Goal: Information Seeking & Learning: Learn about a topic

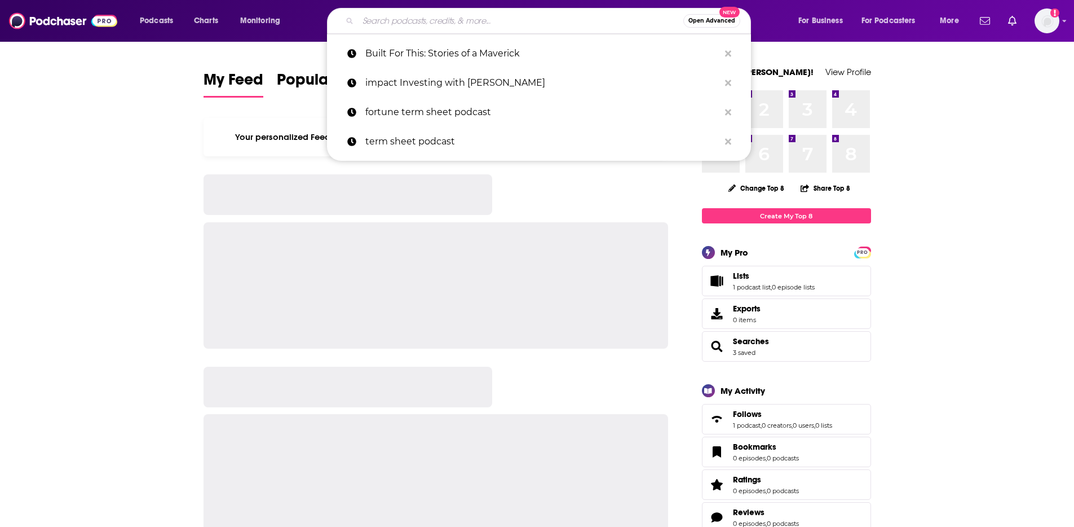
drag, startPoint x: 399, startPoint y: 13, endPoint x: 386, endPoint y: 19, distance: 14.7
click at [399, 13] on input "Search podcasts, credits, & more..." at bounding box center [520, 21] width 325 height 18
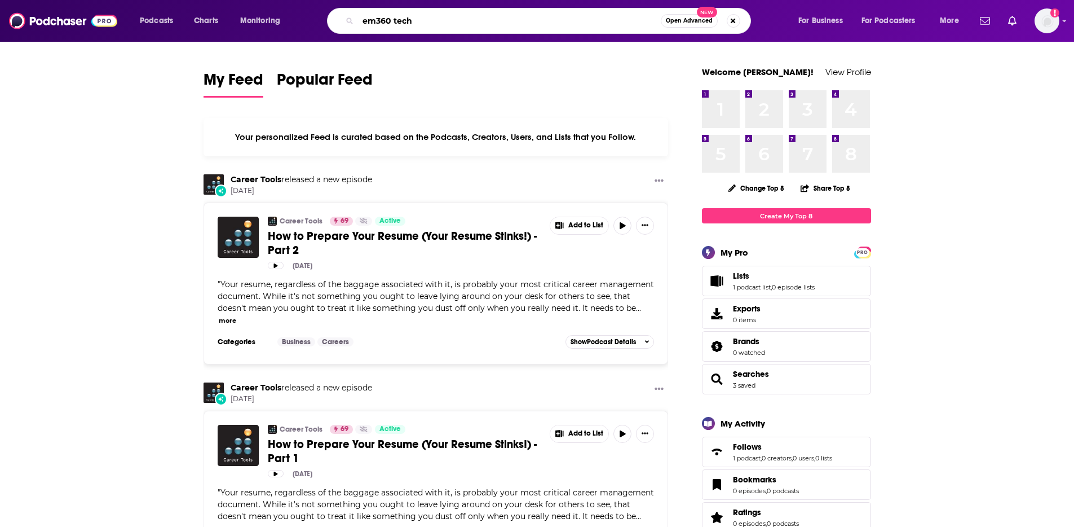
type input "em360 tech"
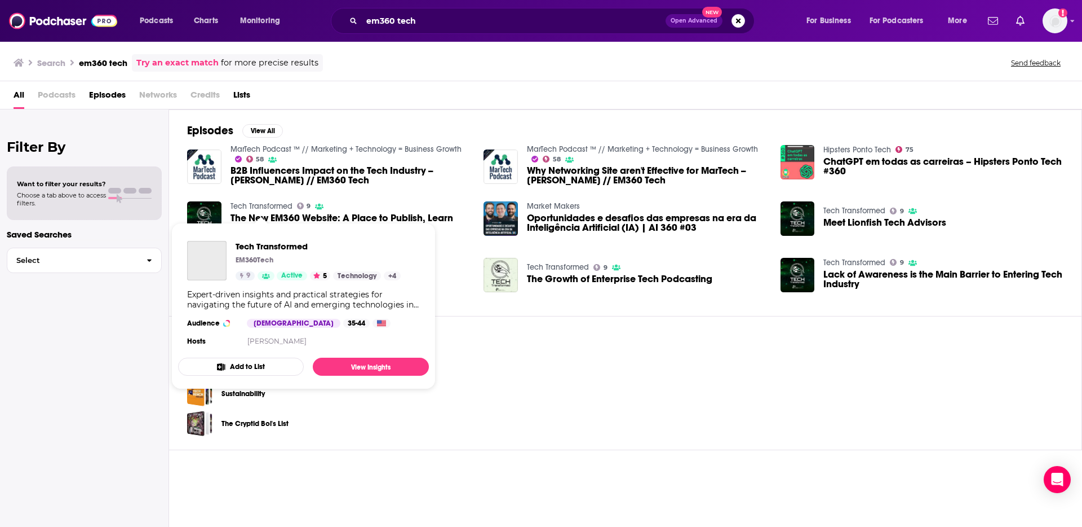
click at [264, 206] on link "Tech Transformed" at bounding box center [262, 206] width 62 height 10
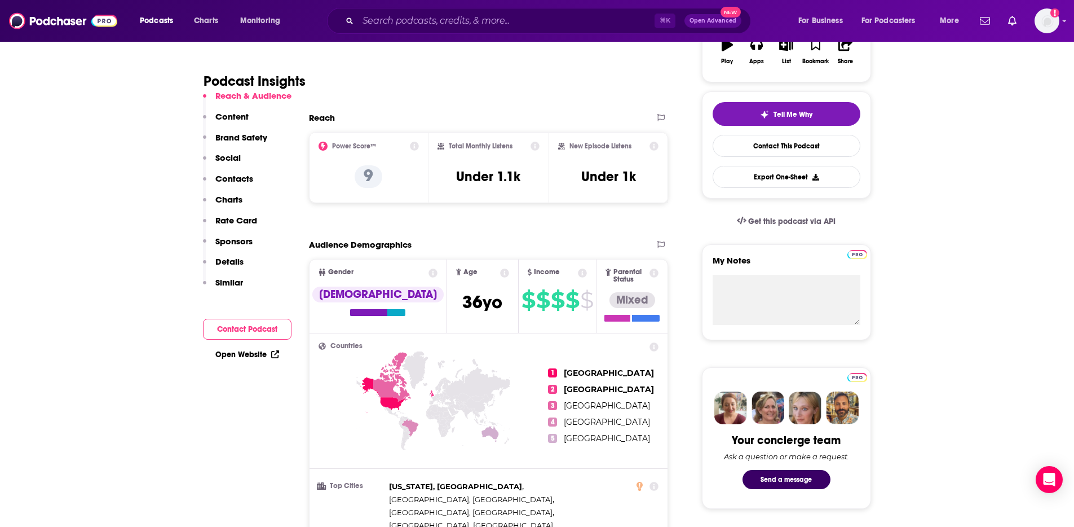
scroll to position [500, 0]
